Goal: Task Accomplishment & Management: Manage account settings

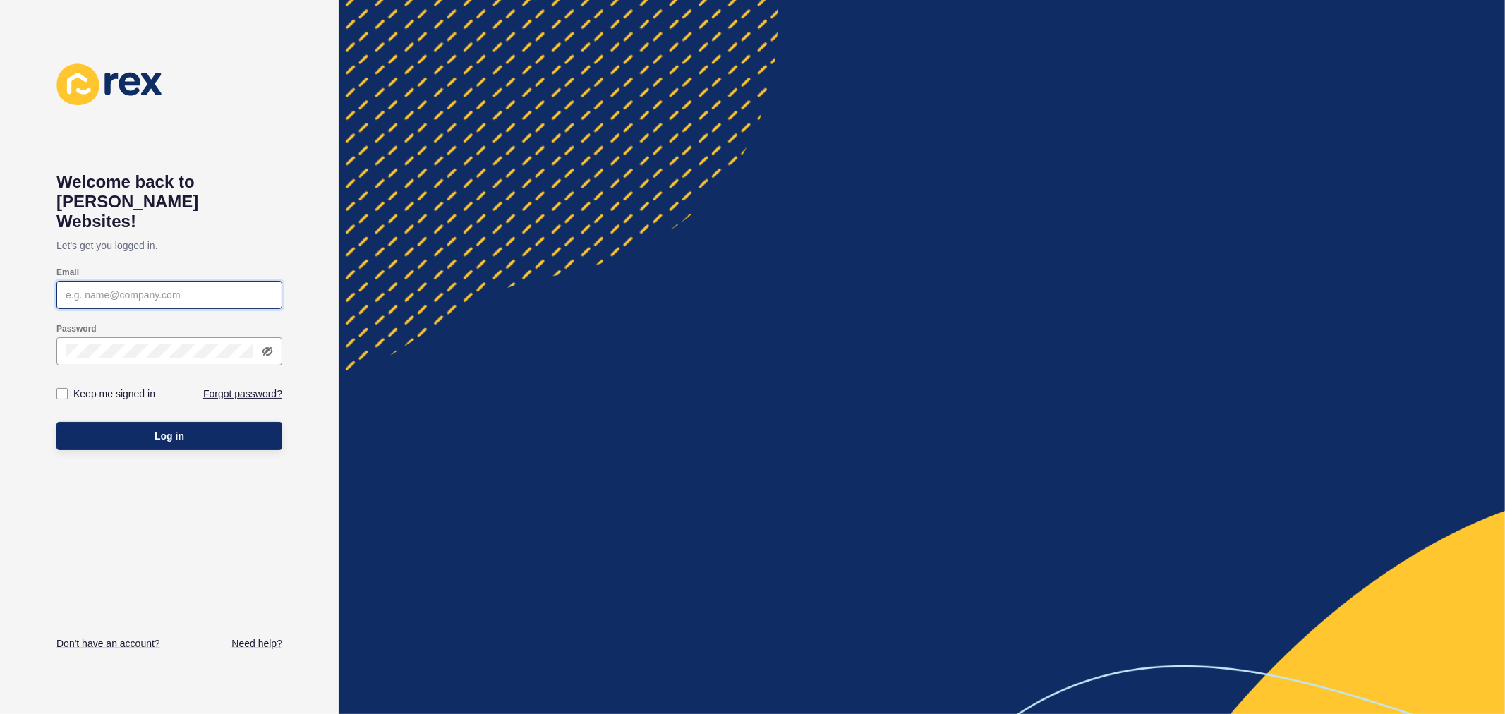
click at [227, 288] on input "Email" at bounding box center [169, 295] width 207 height 14
type input "[PERSON_NAME][EMAIL_ADDRESS][PERSON_NAME][DOMAIN_NAME]"
click at [56, 422] on button "Log in" at bounding box center [169, 436] width 226 height 28
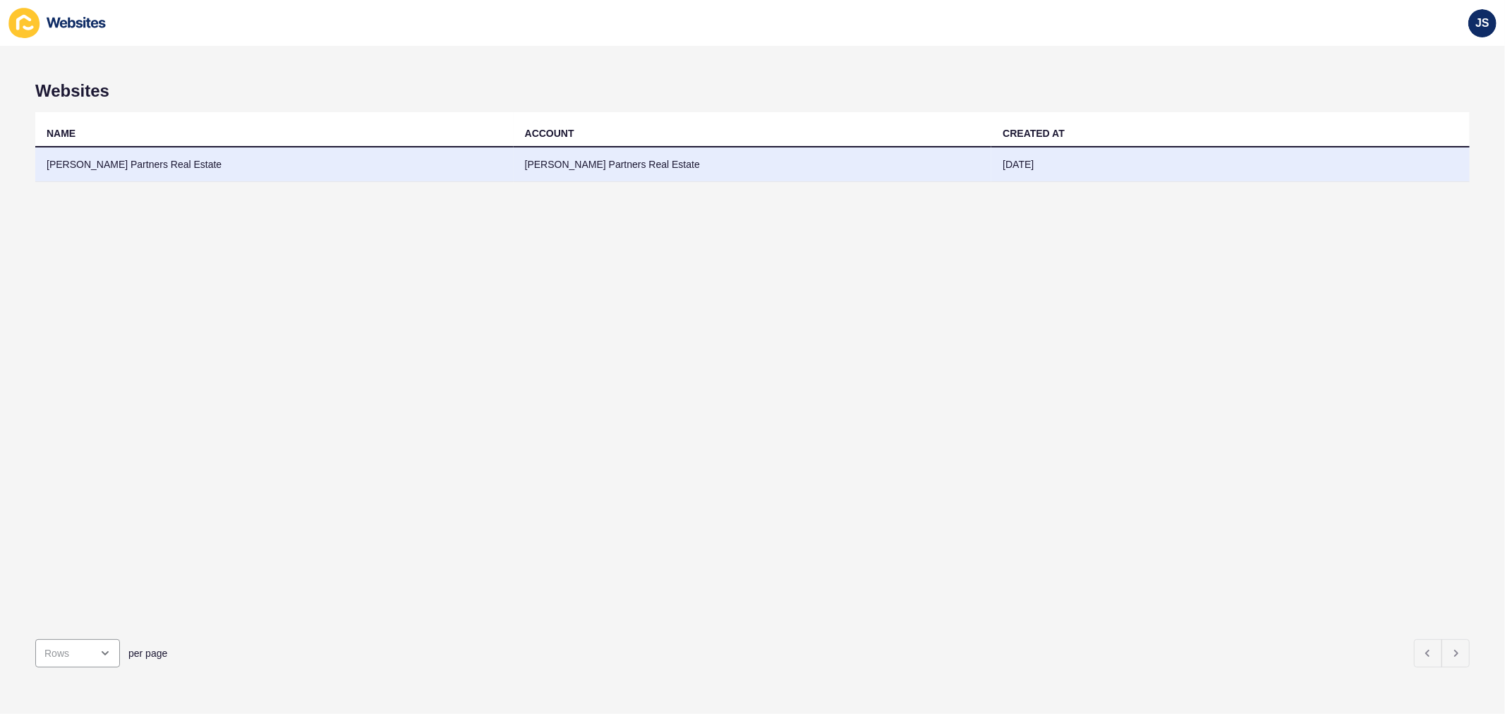
click at [584, 158] on td "[PERSON_NAME] Partners Real Estate" at bounding box center [753, 164] width 478 height 35
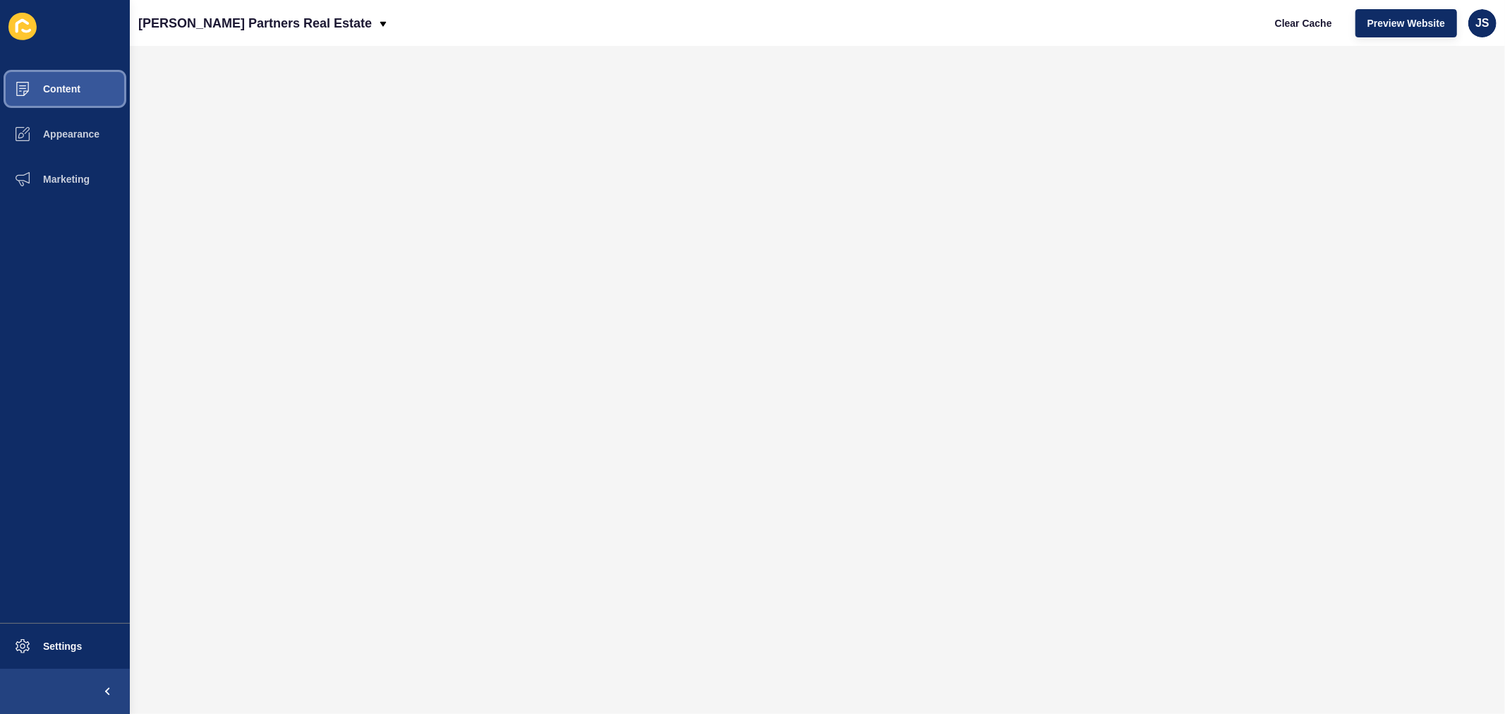
click at [88, 93] on button "Content" at bounding box center [65, 88] width 130 height 45
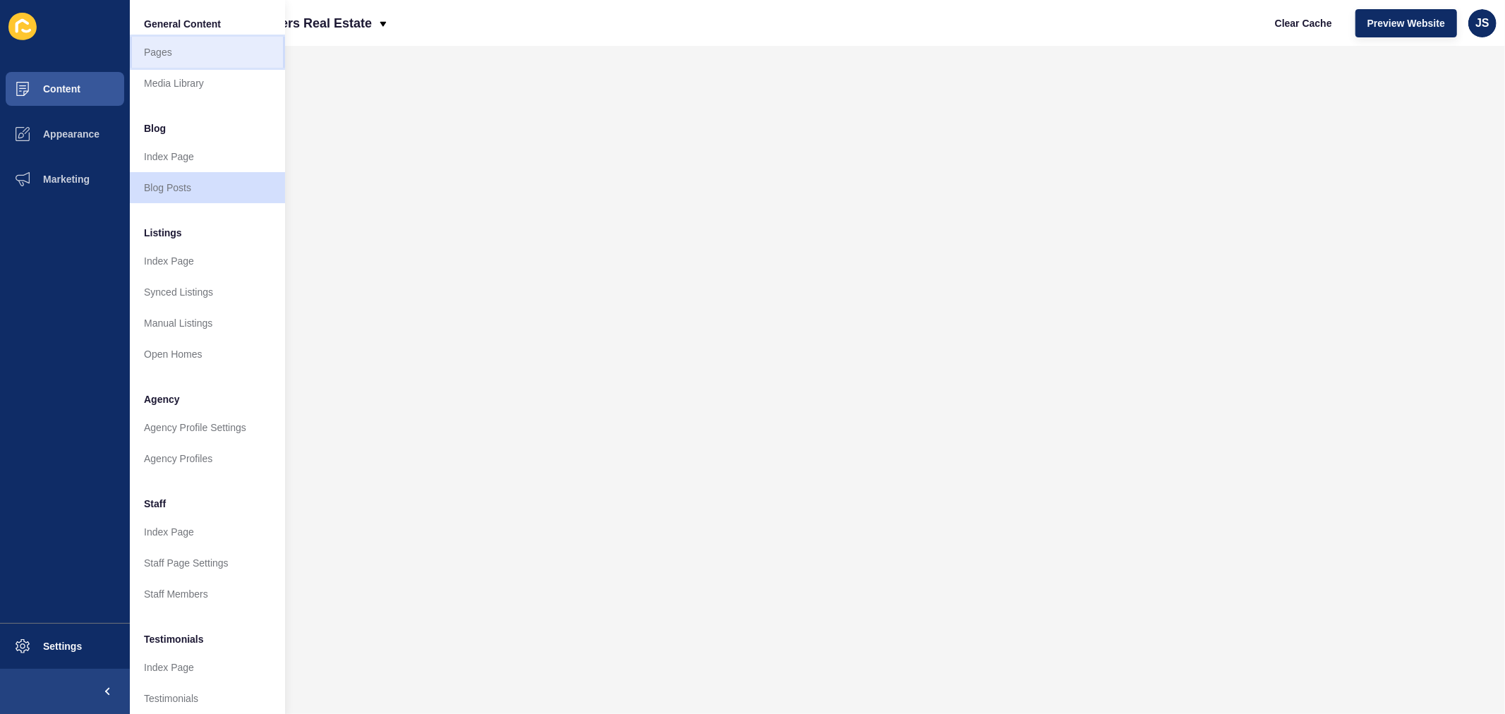
click at [209, 50] on link "Pages" at bounding box center [207, 52] width 155 height 31
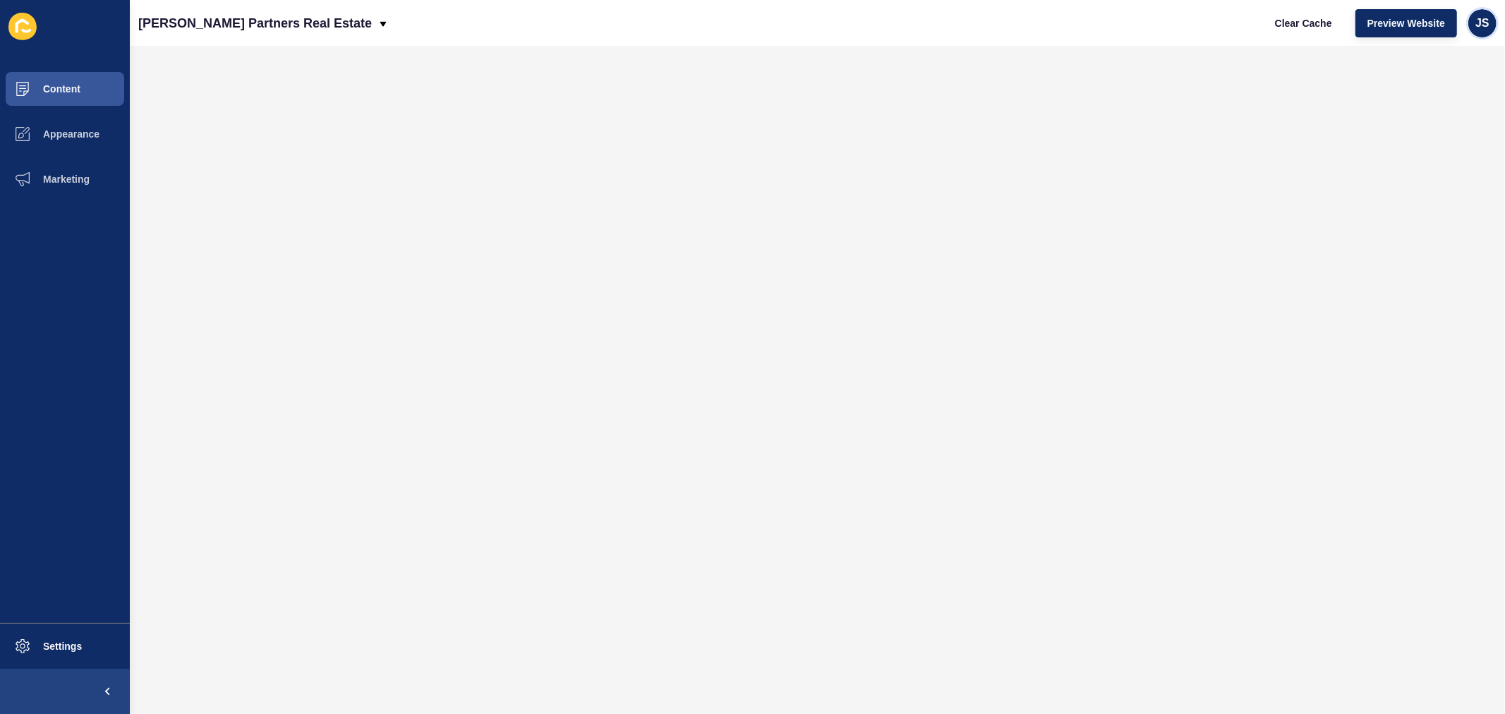
click at [1488, 11] on div "JS" at bounding box center [1482, 23] width 28 height 28
click at [1456, 109] on link "Logout" at bounding box center [1450, 117] width 104 height 31
